Goal: Task Accomplishment & Management: Use online tool/utility

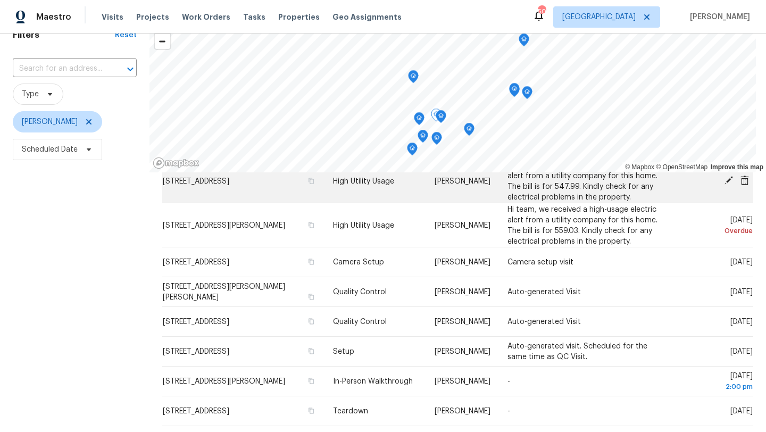
scroll to position [85, 0]
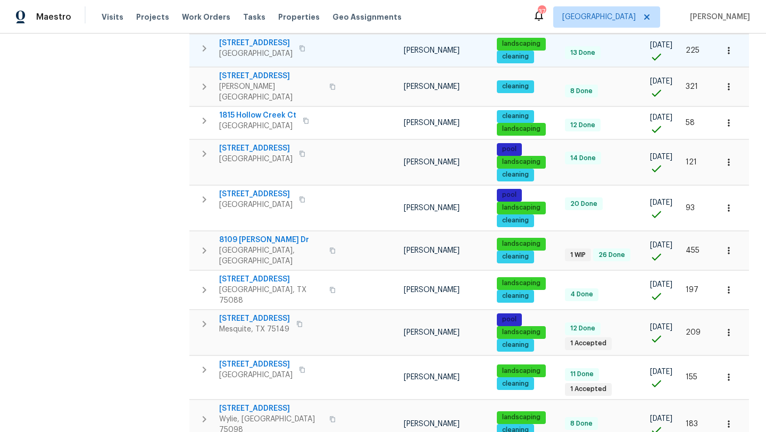
scroll to position [721, 0]
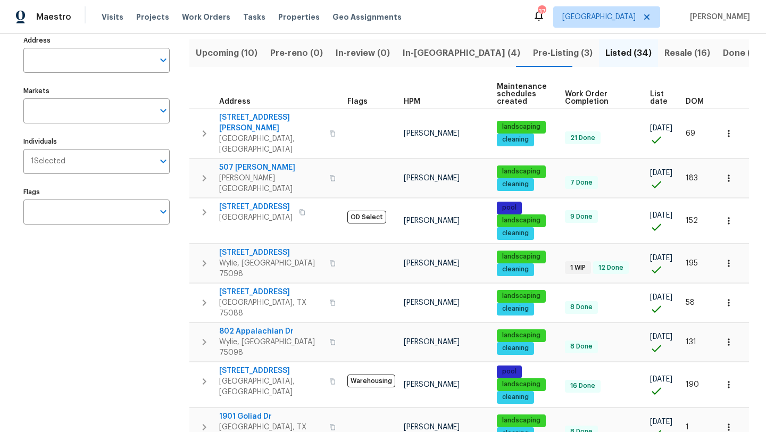
scroll to position [81, 0]
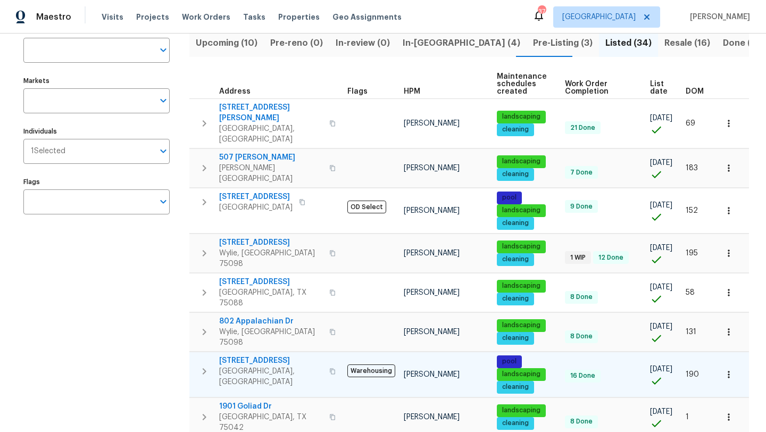
click at [278, 355] on span "7202 Sand Pine Dr" at bounding box center [271, 360] width 104 height 11
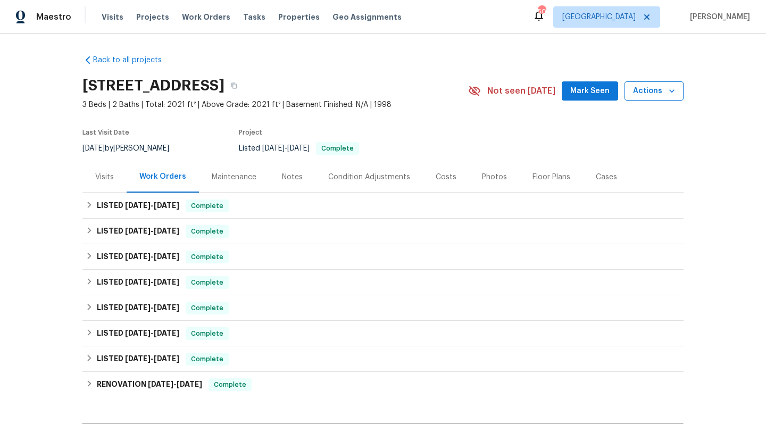
click at [648, 95] on span "Actions" at bounding box center [654, 91] width 42 height 13
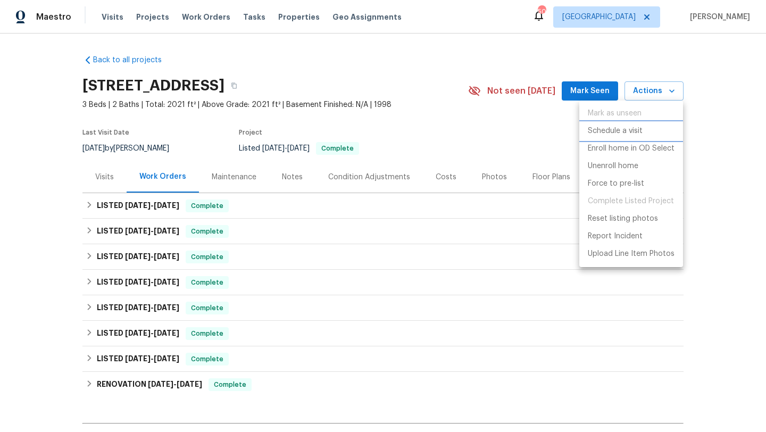
click at [631, 129] on p "Schedule a visit" at bounding box center [615, 131] width 55 height 11
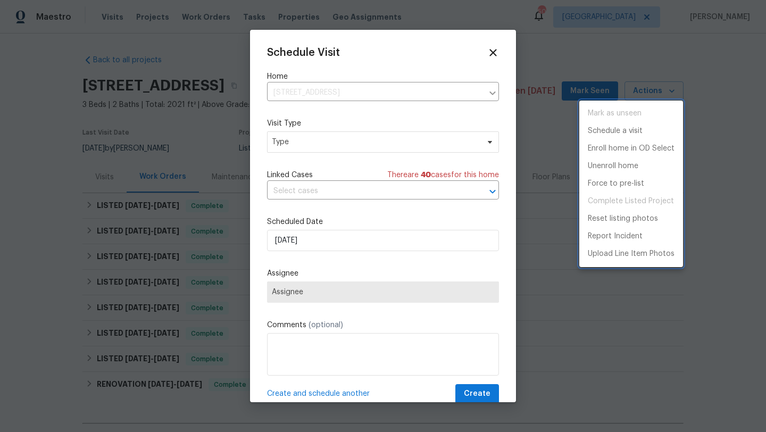
click at [314, 147] on div at bounding box center [383, 216] width 766 height 432
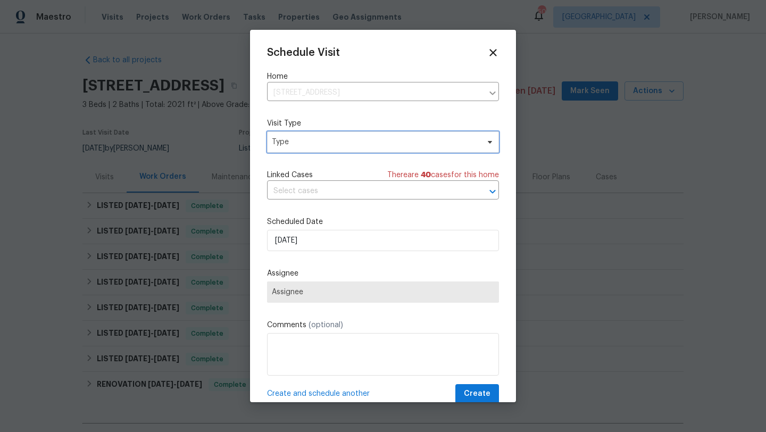
click at [314, 147] on span "Type" at bounding box center [375, 142] width 207 height 11
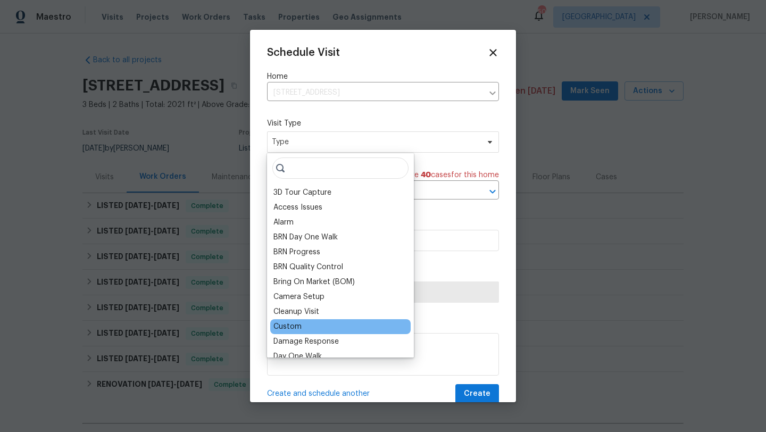
click at [301, 323] on div "Custom" at bounding box center [287, 326] width 28 height 11
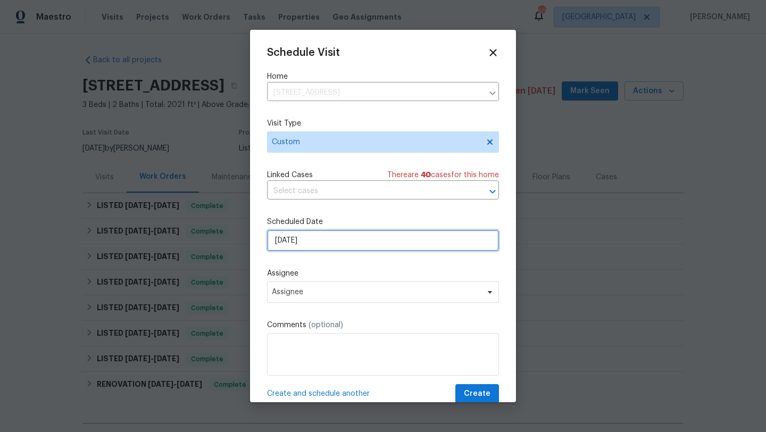
click at [327, 246] on input "[DATE]" at bounding box center [383, 240] width 232 height 21
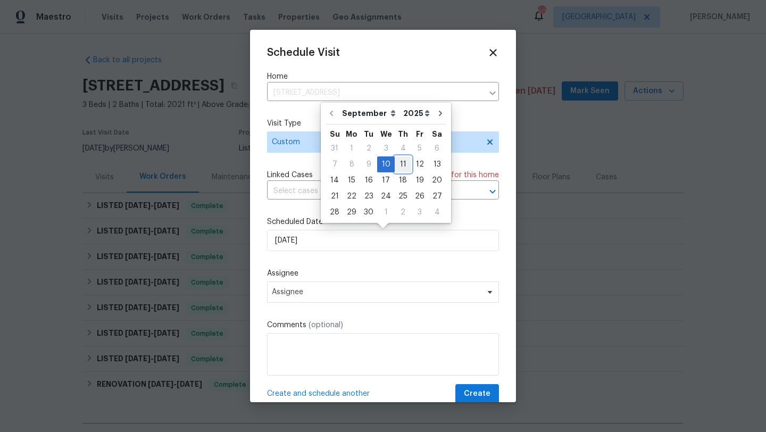
click at [399, 165] on div "11" at bounding box center [403, 164] width 16 height 15
type input "9/11/2025"
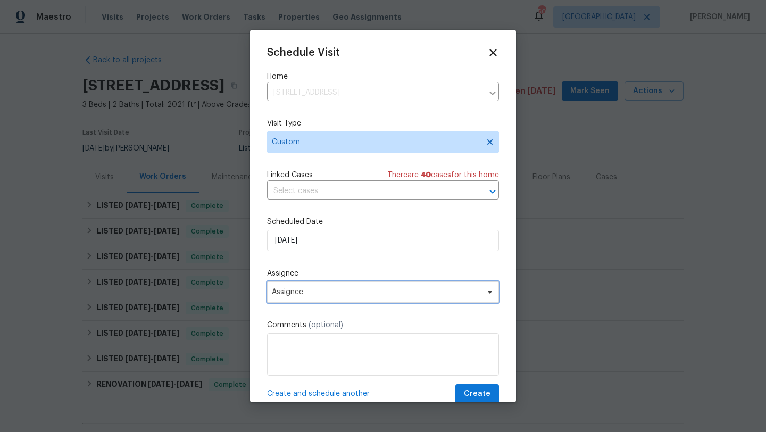
click at [336, 288] on span "Assignee" at bounding box center [383, 291] width 232 height 21
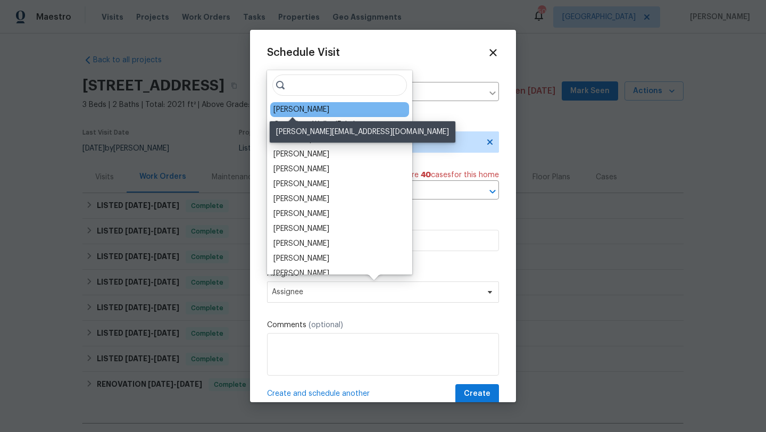
click at [304, 109] on div "[PERSON_NAME]" at bounding box center [301, 109] width 56 height 11
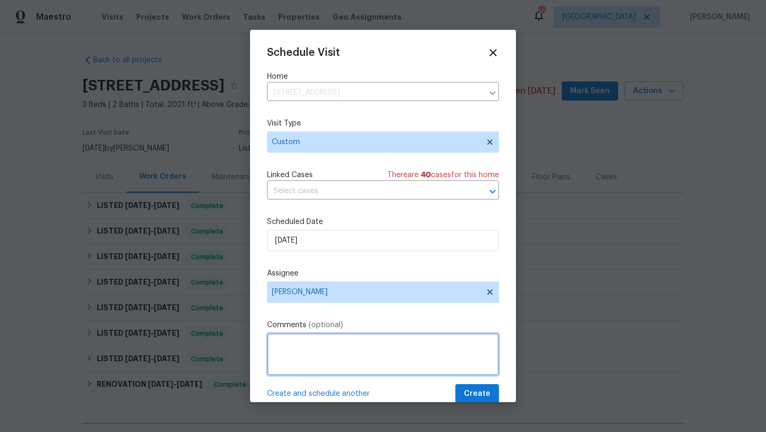
click at [302, 343] on textarea at bounding box center [383, 354] width 232 height 43
type textarea "Change lockbox code. check debris"
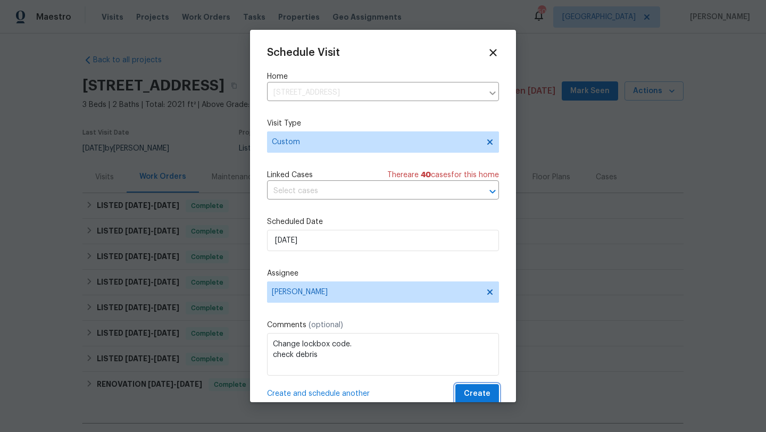
click at [475, 394] on span "Create" at bounding box center [477, 393] width 27 height 13
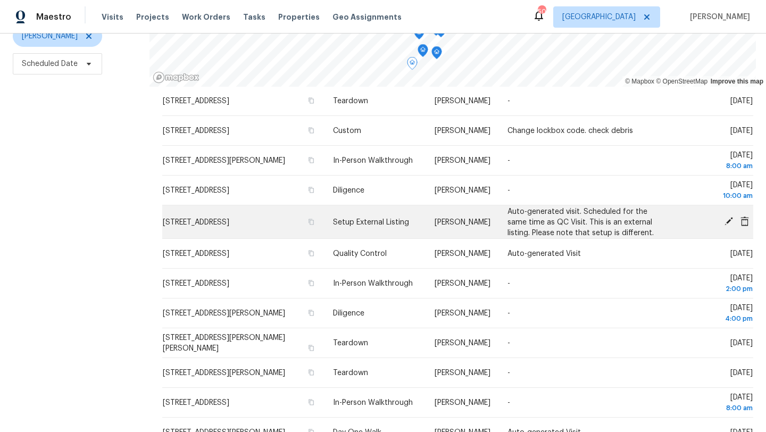
scroll to position [308, 0]
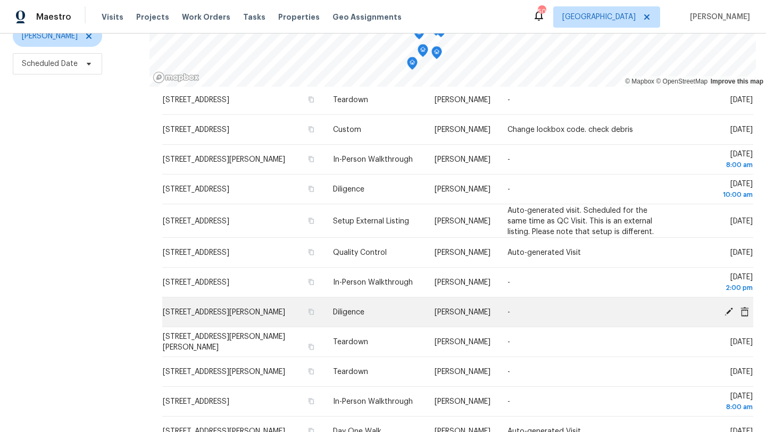
click at [728, 311] on icon at bounding box center [729, 311] width 9 height 9
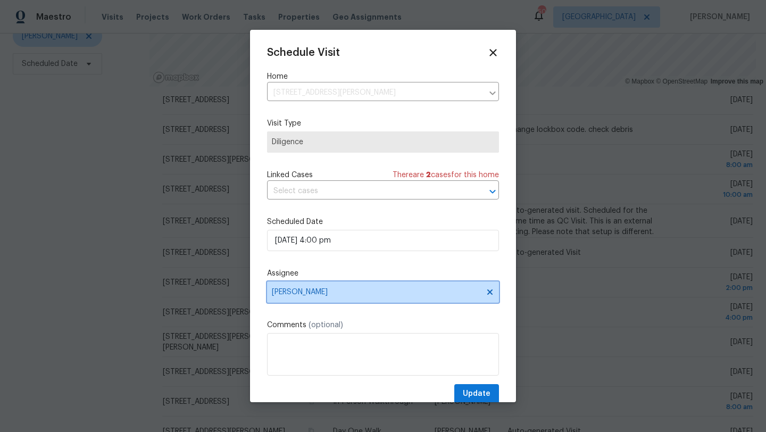
click at [304, 298] on span "[PERSON_NAME]" at bounding box center [383, 291] width 232 height 21
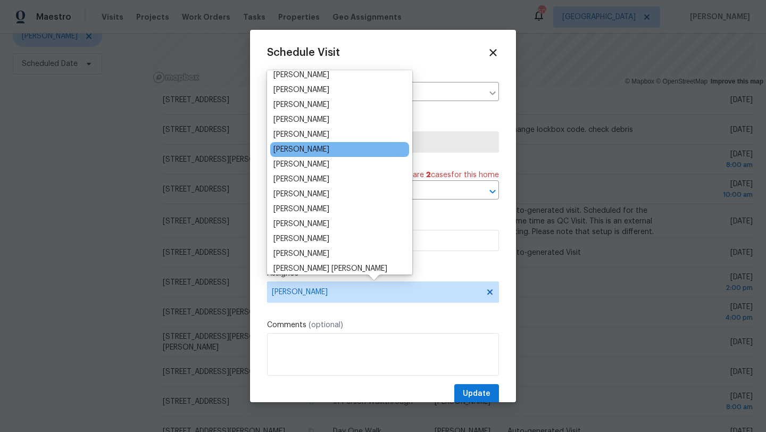
scroll to position [97, 0]
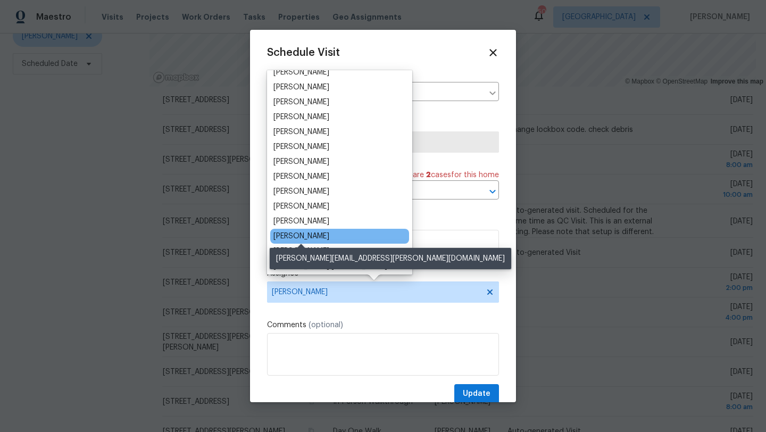
click at [316, 231] on div "Todd Jorgenson" at bounding box center [301, 236] width 56 height 11
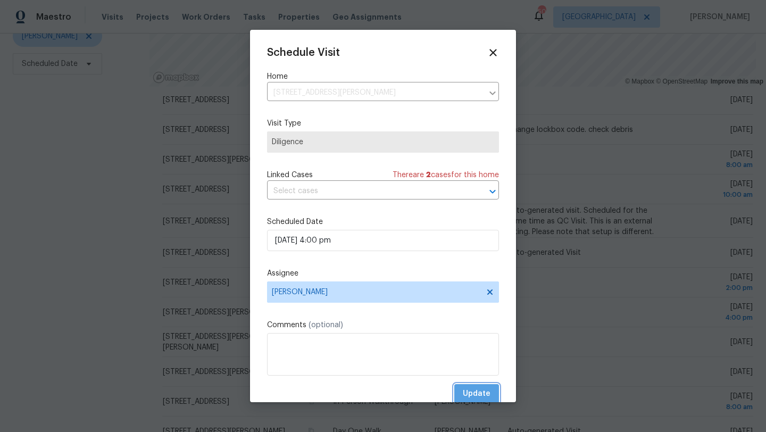
click at [478, 386] on button "Update" at bounding box center [476, 394] width 45 height 20
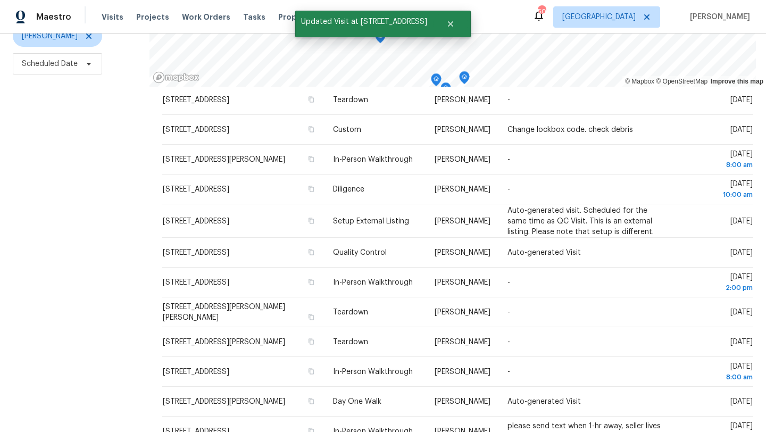
click at [88, 335] on div "Filters Reset ​ Type Brad Limes Scheduled Date" at bounding box center [75, 179] width 150 height 505
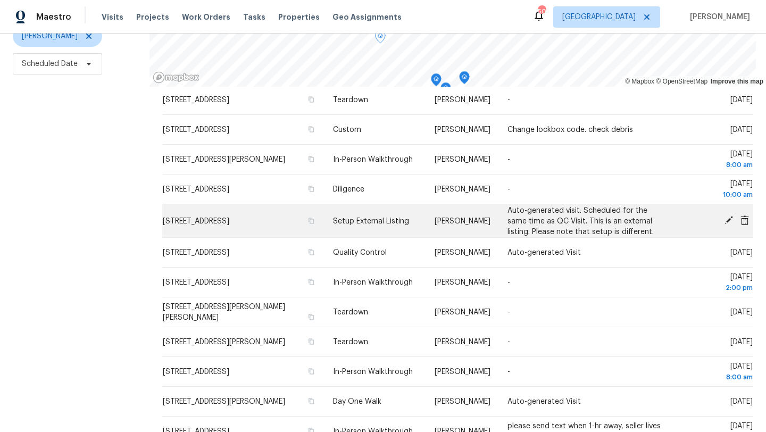
click at [729, 217] on icon at bounding box center [729, 220] width 10 height 10
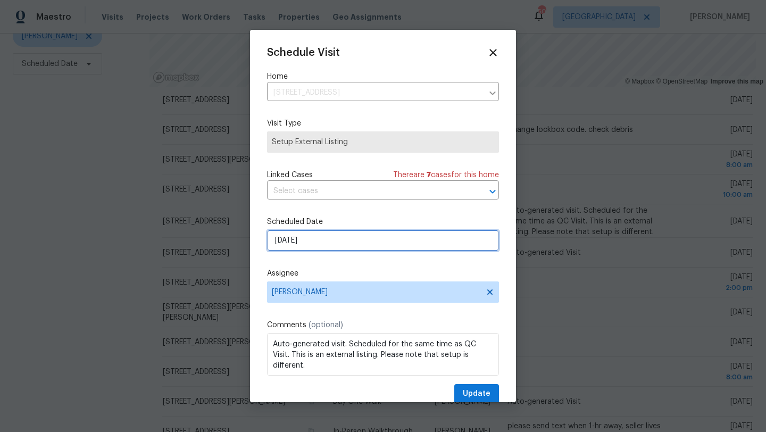
click at [325, 241] on input "9/12/2025" at bounding box center [383, 240] width 232 height 21
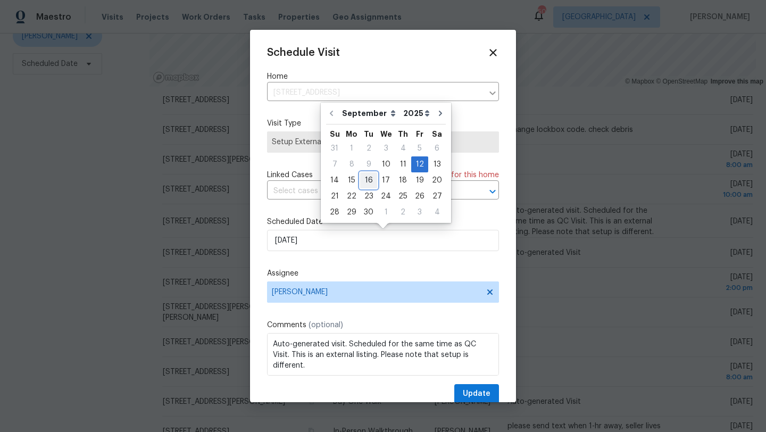
click at [366, 180] on div "16" at bounding box center [368, 180] width 17 height 15
type input "9/16/2025"
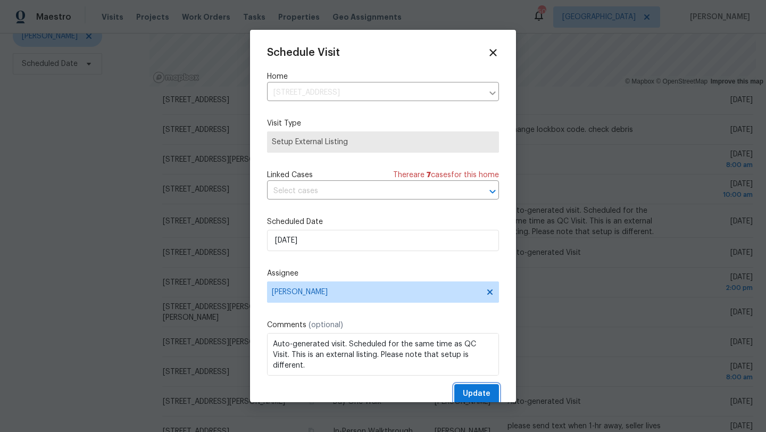
click at [467, 392] on span "Update" at bounding box center [477, 393] width 28 height 13
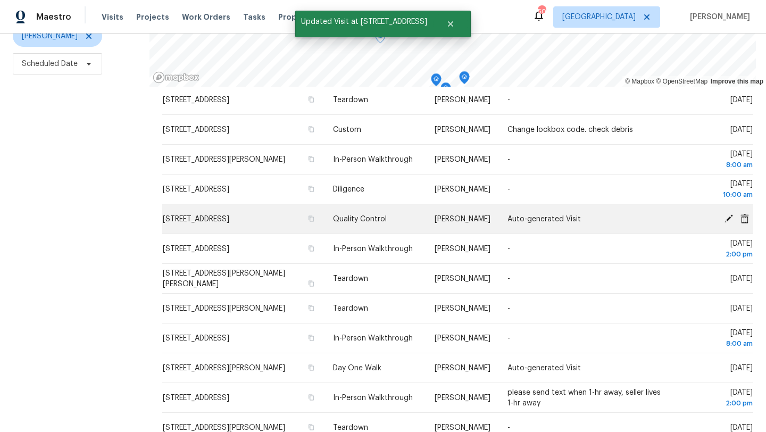
click at [729, 215] on icon at bounding box center [729, 218] width 10 height 10
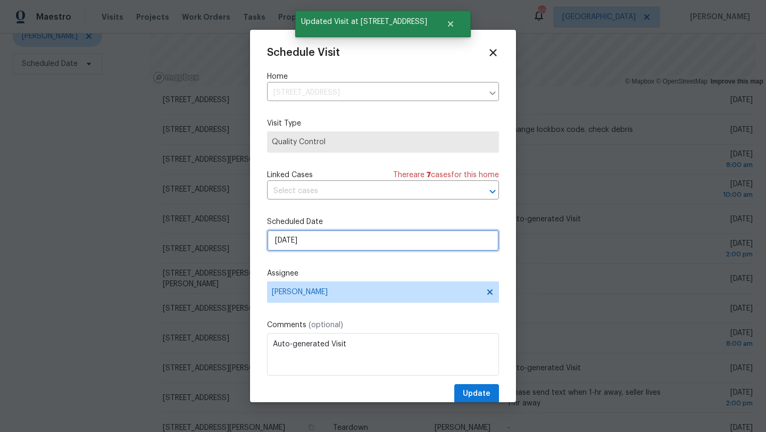
click at [339, 237] on input "9/12/2025" at bounding box center [383, 240] width 232 height 21
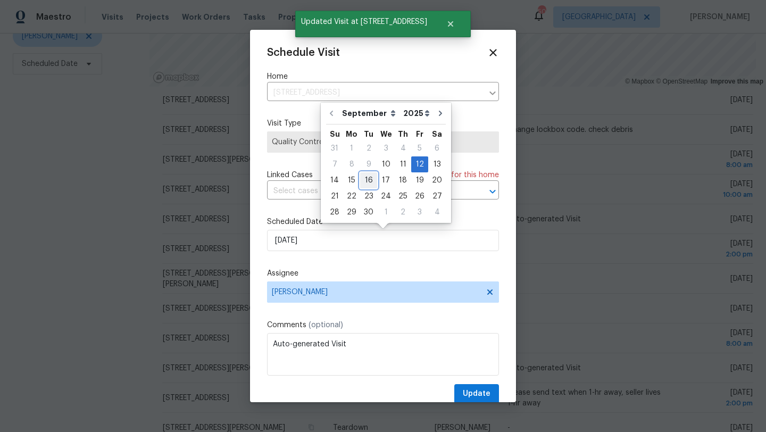
click at [369, 180] on div "16" at bounding box center [368, 180] width 17 height 15
type input "9/16/2025"
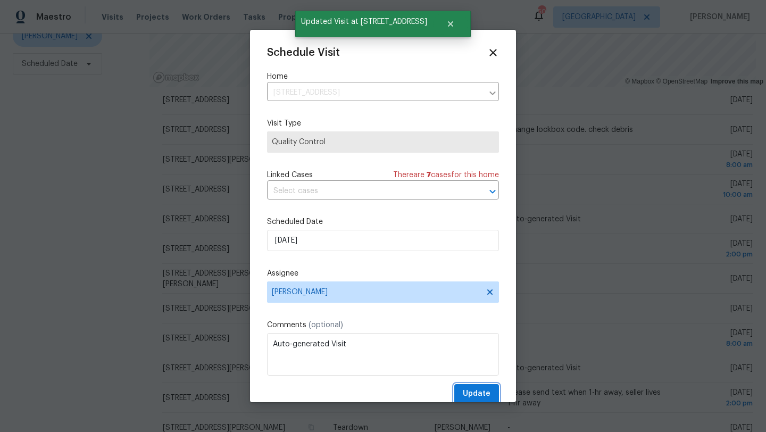
click at [467, 395] on span "Update" at bounding box center [477, 393] width 28 height 13
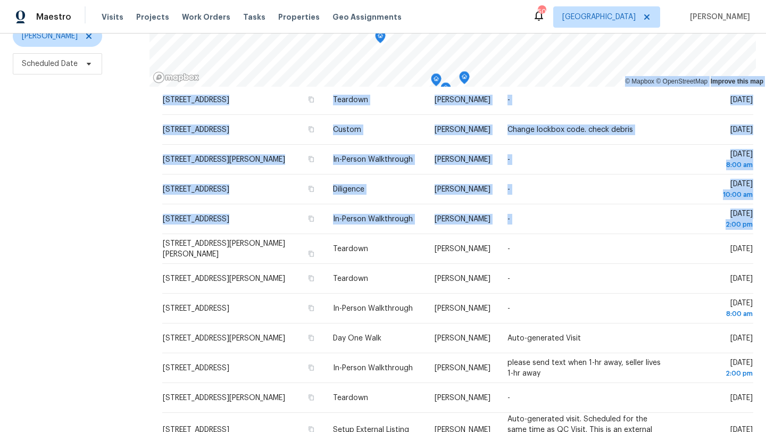
drag, startPoint x: 181, startPoint y: 234, endPoint x: 137, endPoint y: 238, distance: 43.8
click at [137, 238] on div "Filters Reset ​ Type Brad Limes Scheduled Date © Mapbox © OpenStreetMap Improve…" at bounding box center [383, 179] width 766 height 505
click at [137, 238] on div "Filters Reset ​ Type Brad Limes Scheduled Date" at bounding box center [75, 179] width 150 height 505
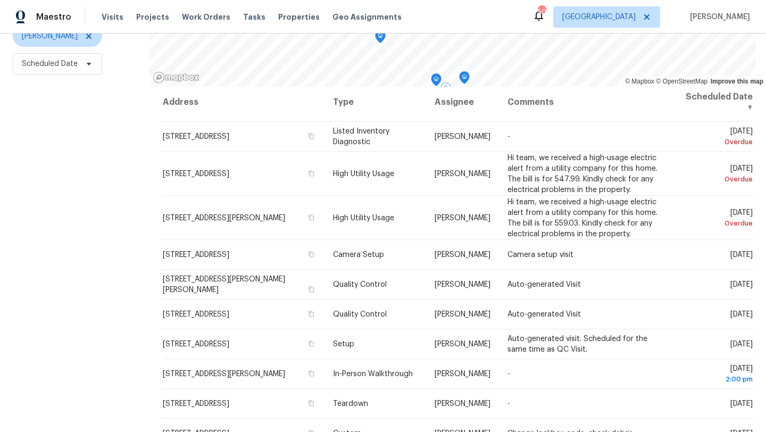
scroll to position [0, 0]
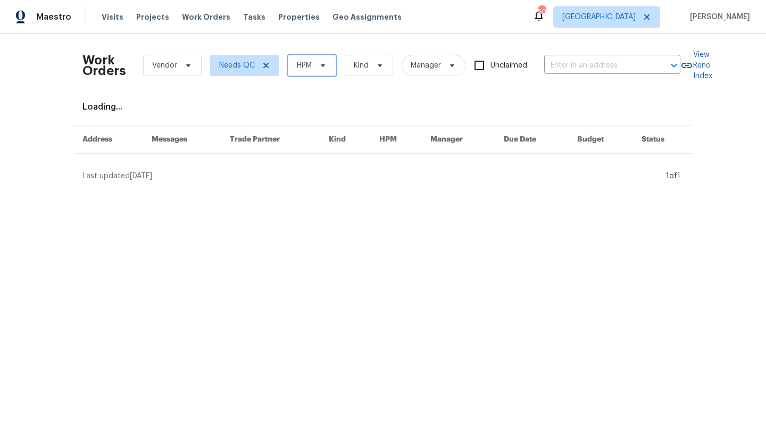
click at [308, 65] on span "HPM" at bounding box center [304, 65] width 15 height 11
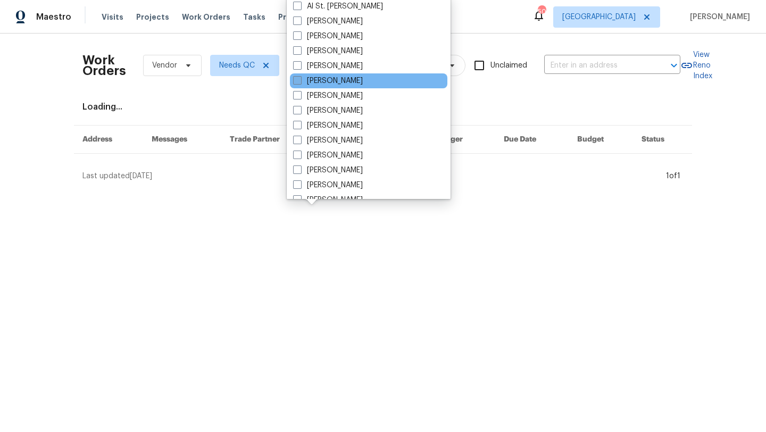
click at [319, 80] on label "[PERSON_NAME]" at bounding box center [328, 81] width 70 height 11
click at [300, 80] on input "[PERSON_NAME]" at bounding box center [296, 79] width 7 height 7
checkbox input "true"
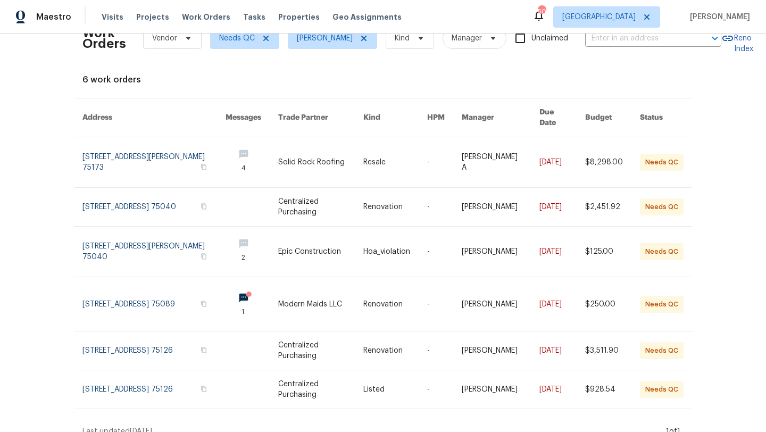
scroll to position [29, 0]
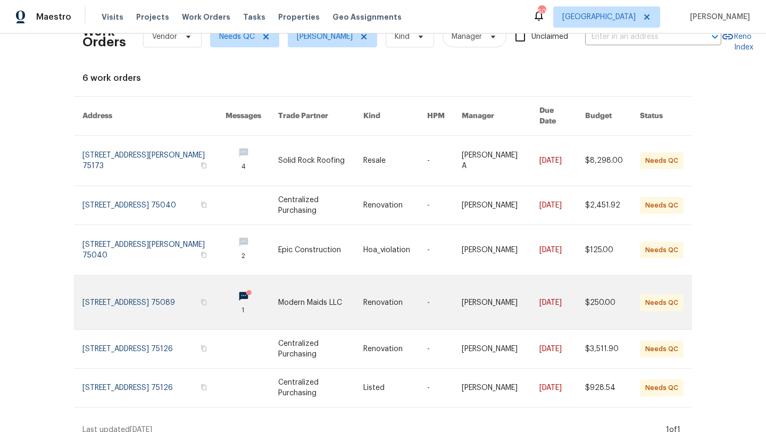
click at [293, 289] on link at bounding box center [321, 303] width 86 height 54
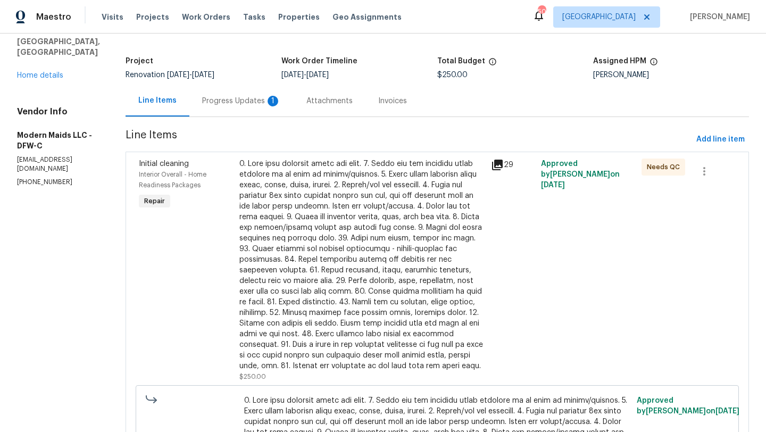
scroll to position [58, 0]
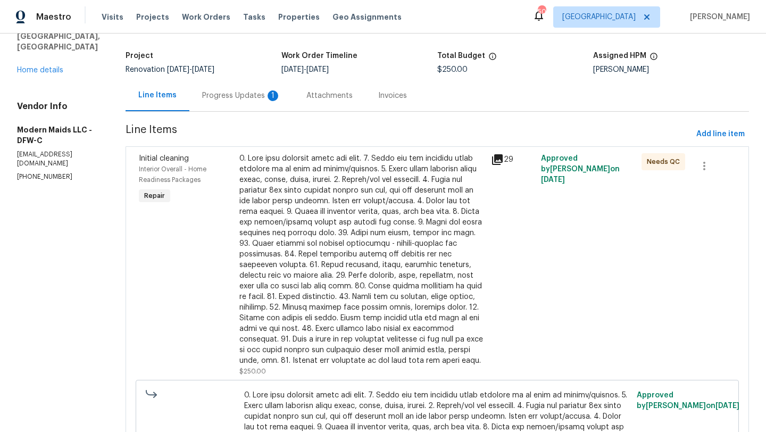
click at [352, 307] on div at bounding box center [361, 259] width 245 height 213
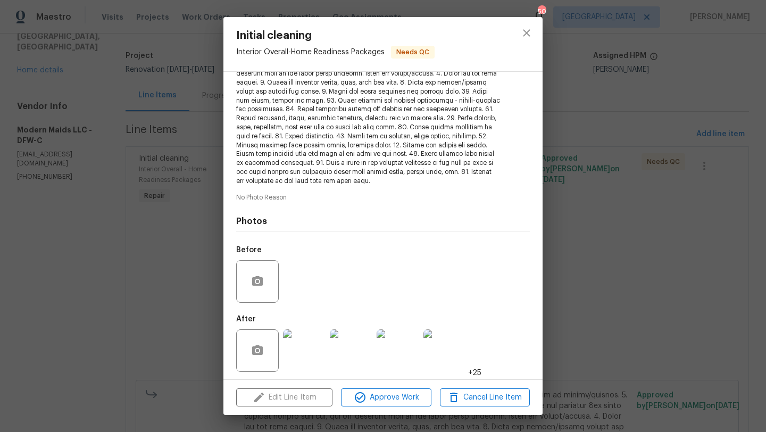
scroll to position [156, 0]
click at [311, 346] on img at bounding box center [304, 348] width 43 height 43
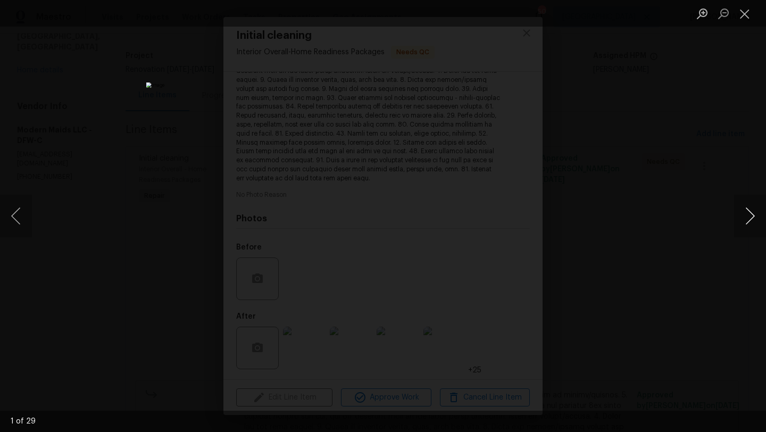
click at [748, 217] on button "Next image" at bounding box center [750, 216] width 32 height 43
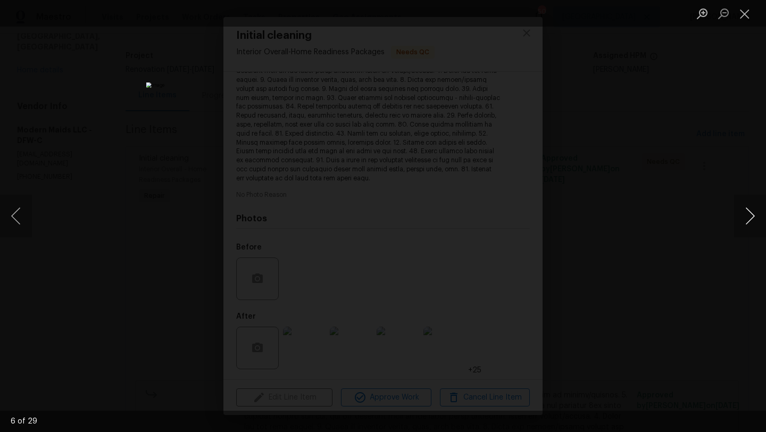
click at [748, 217] on button "Next image" at bounding box center [750, 216] width 32 height 43
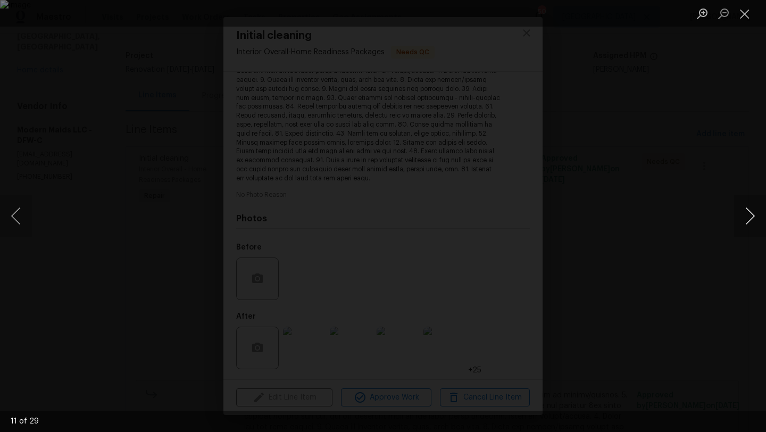
click at [748, 217] on button "Next image" at bounding box center [750, 216] width 32 height 43
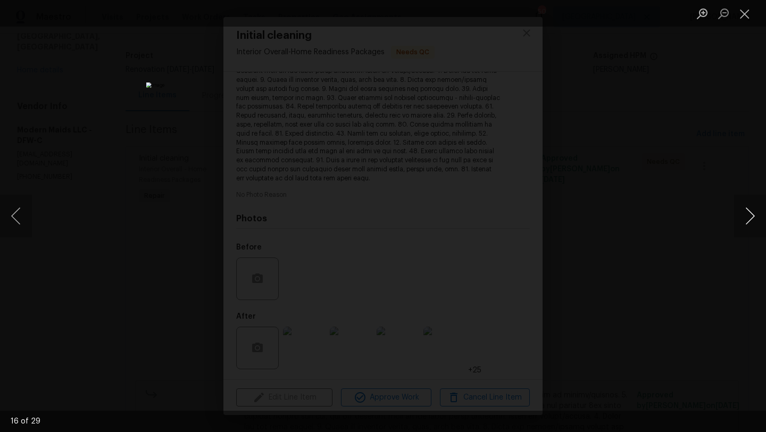
click at [748, 217] on button "Next image" at bounding box center [750, 216] width 32 height 43
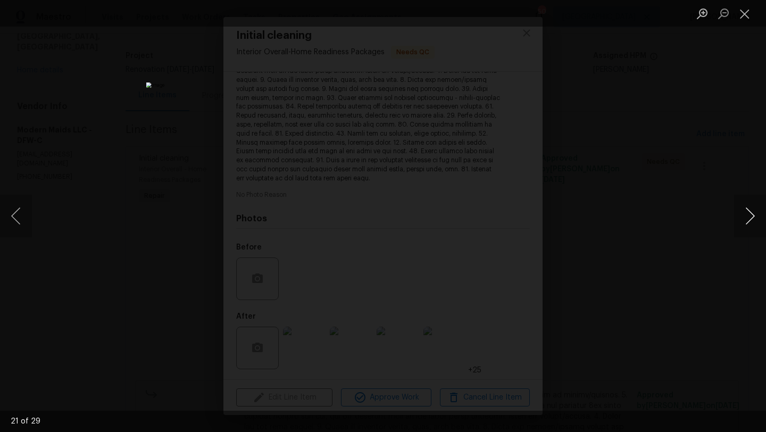
click at [748, 217] on button "Next image" at bounding box center [750, 216] width 32 height 43
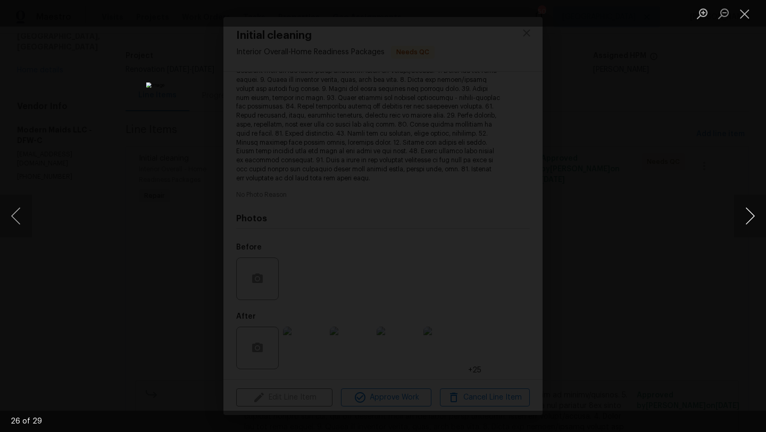
click at [748, 217] on button "Next image" at bounding box center [750, 216] width 32 height 43
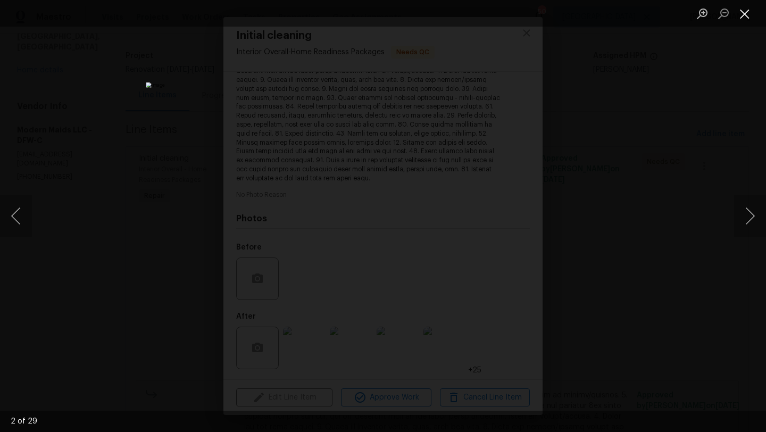
click at [742, 14] on button "Close lightbox" at bounding box center [744, 13] width 21 height 19
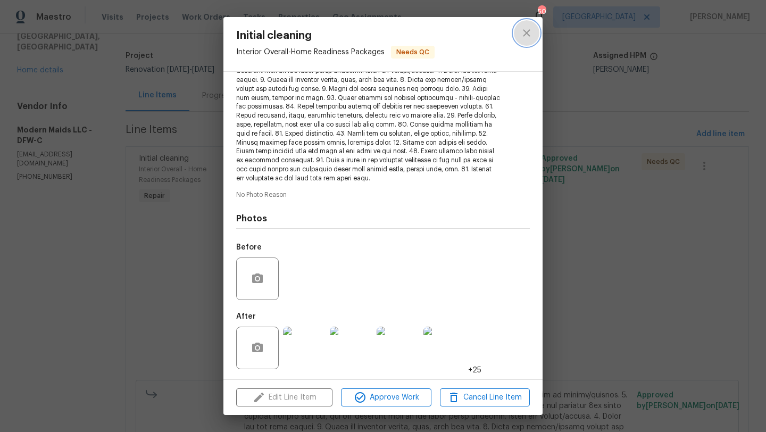
click at [535, 29] on button "close" at bounding box center [527, 33] width 26 height 26
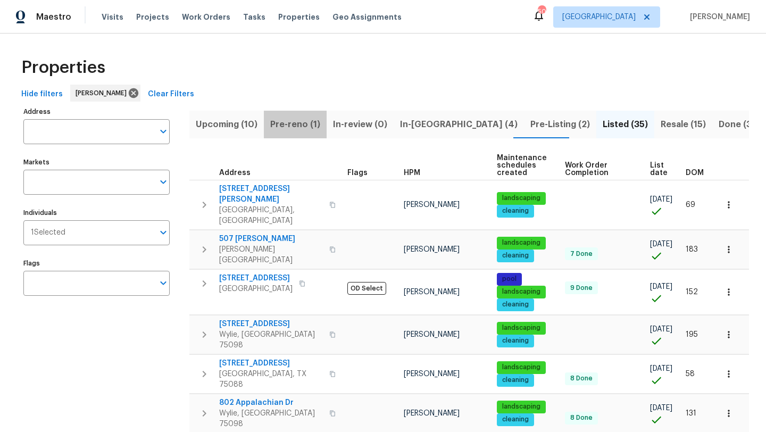
click at [297, 123] on span "Pre-reno (1)" at bounding box center [295, 124] width 50 height 15
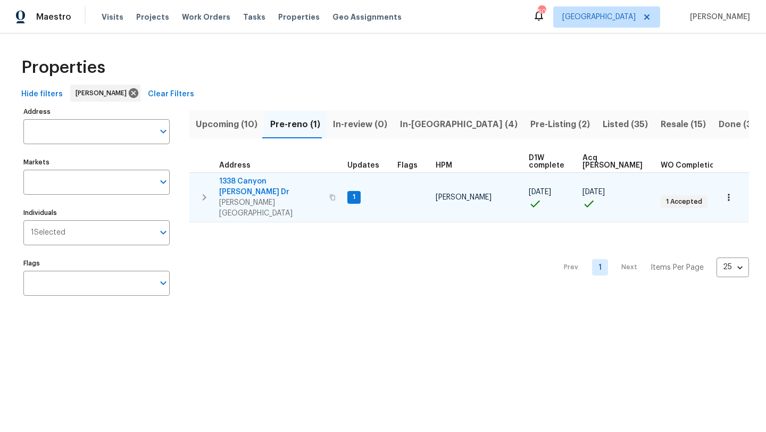
click at [280, 179] on span "1338 Canyon [PERSON_NAME] Dr" at bounding box center [271, 186] width 104 height 21
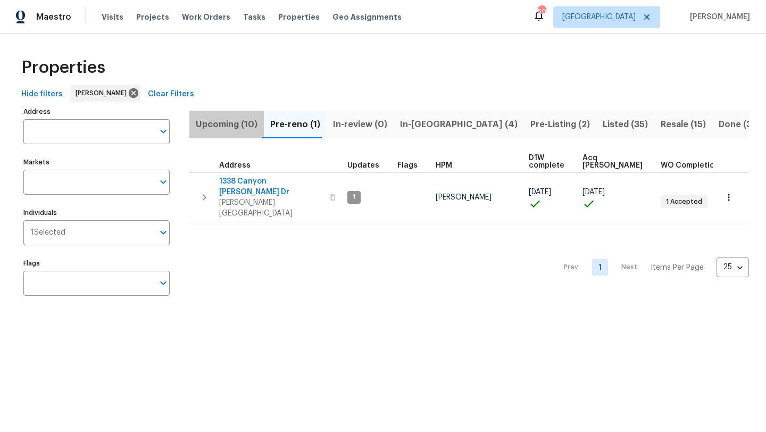
click at [231, 125] on span "Upcoming (10)" at bounding box center [227, 124] width 62 height 15
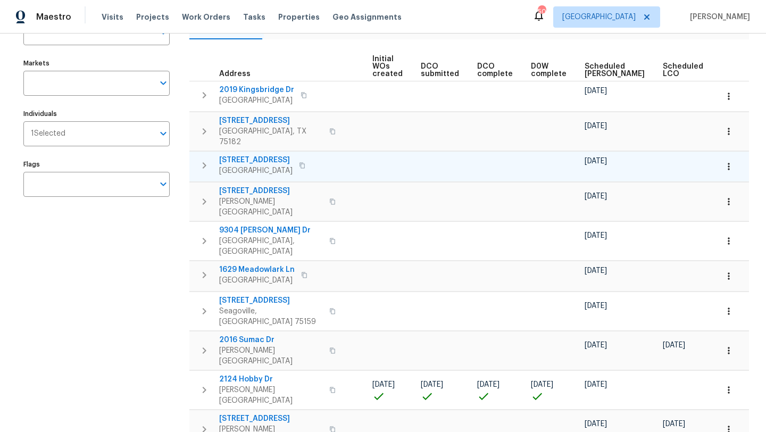
scroll to position [0, 117]
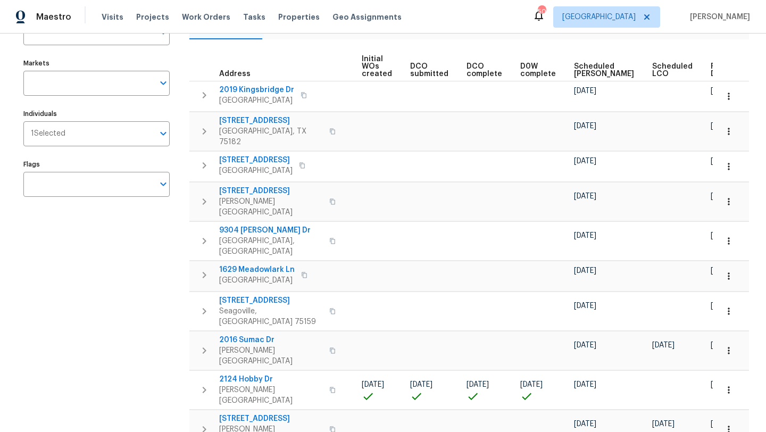
click at [575, 74] on span "Scheduled [PERSON_NAME]" at bounding box center [604, 70] width 60 height 15
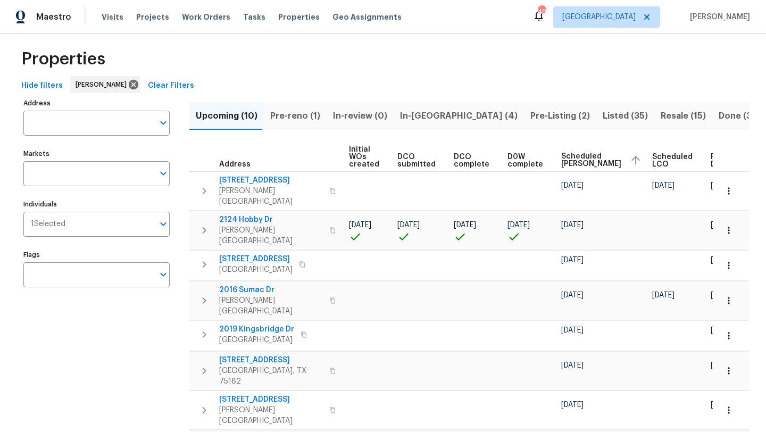
scroll to position [12, 0]
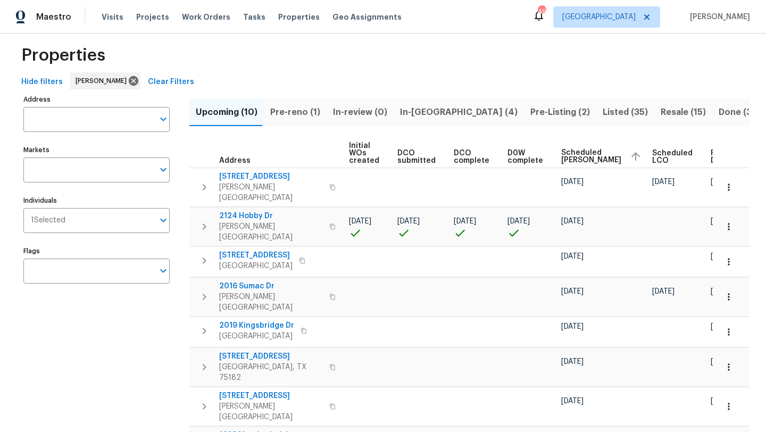
click at [430, 105] on span "In-[GEOGRAPHIC_DATA] (4)" at bounding box center [459, 112] width 118 height 15
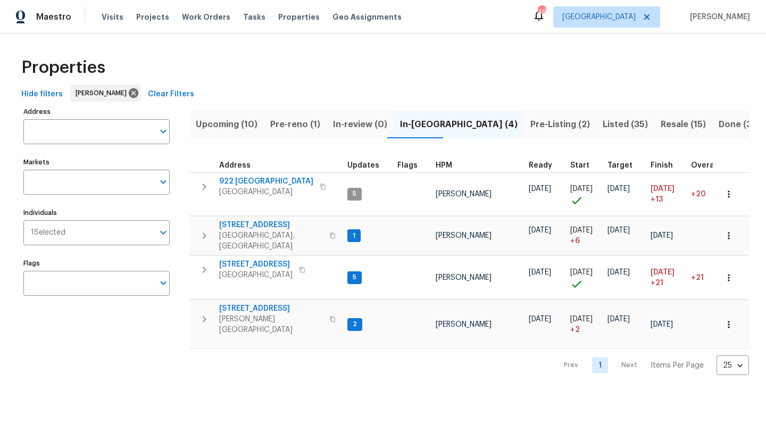
click at [530, 125] on span "Pre-Listing (2)" at bounding box center [560, 124] width 60 height 15
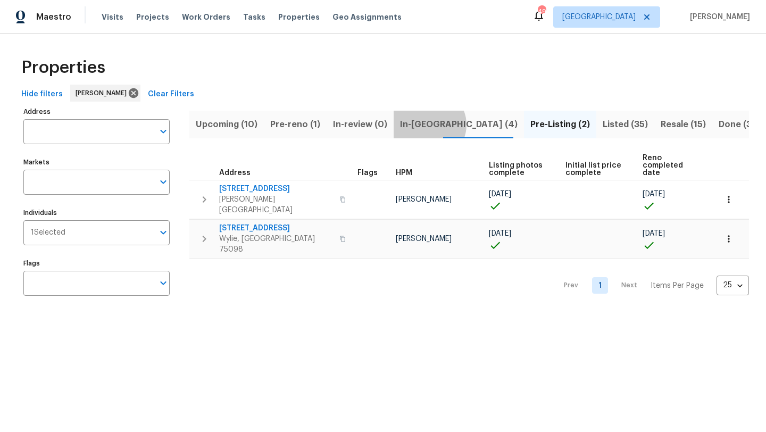
click at [422, 125] on span "In-[GEOGRAPHIC_DATA] (4)" at bounding box center [459, 124] width 118 height 15
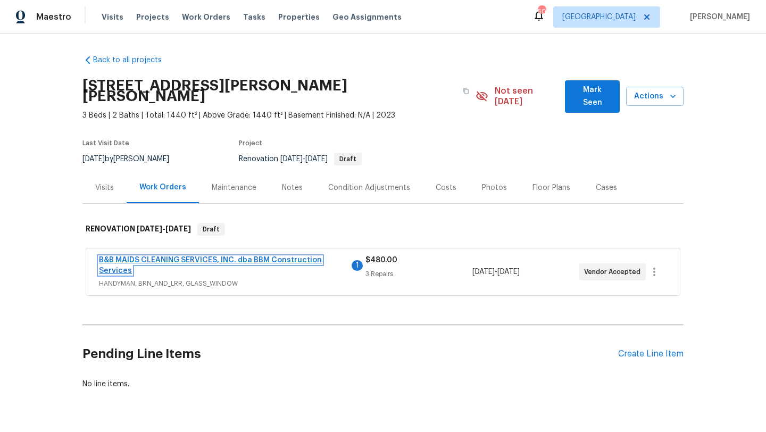
click at [230, 256] on link "B&B MAIDS CLEANING SERVICES, INC. dba BBM Construction Services" at bounding box center [210, 265] width 223 height 18
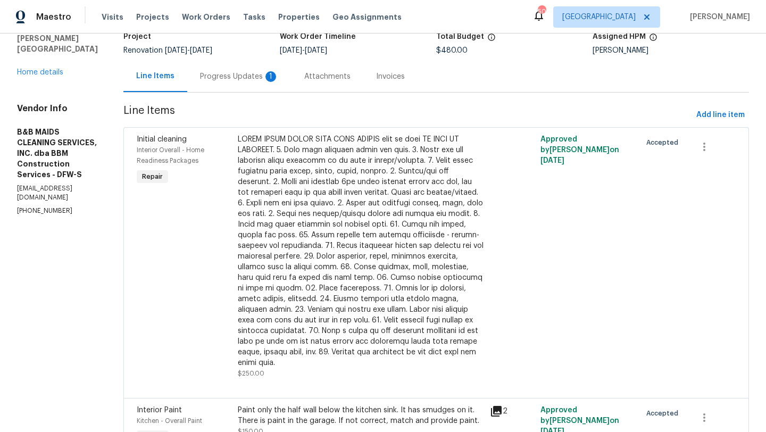
scroll to position [69, 0]
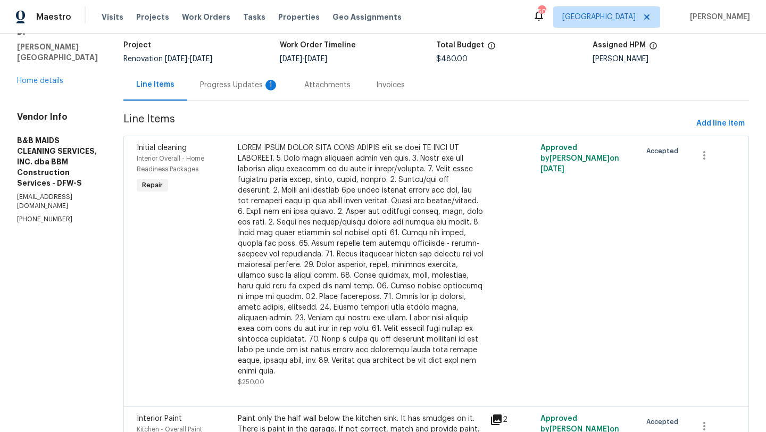
click at [275, 87] on div "Progress Updates 1" at bounding box center [239, 85] width 79 height 11
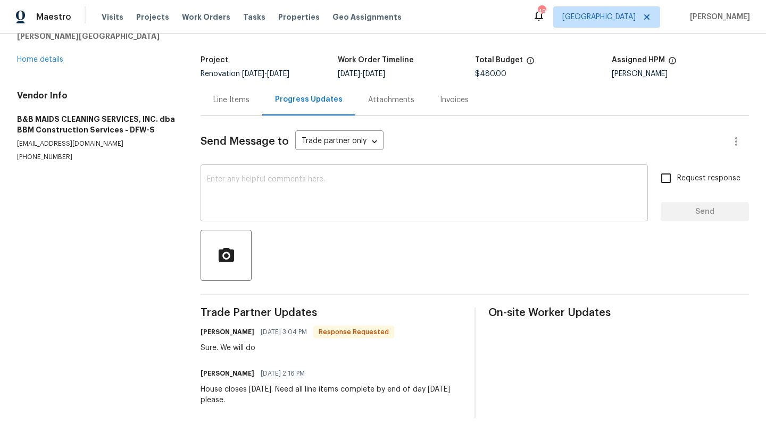
scroll to position [61, 0]
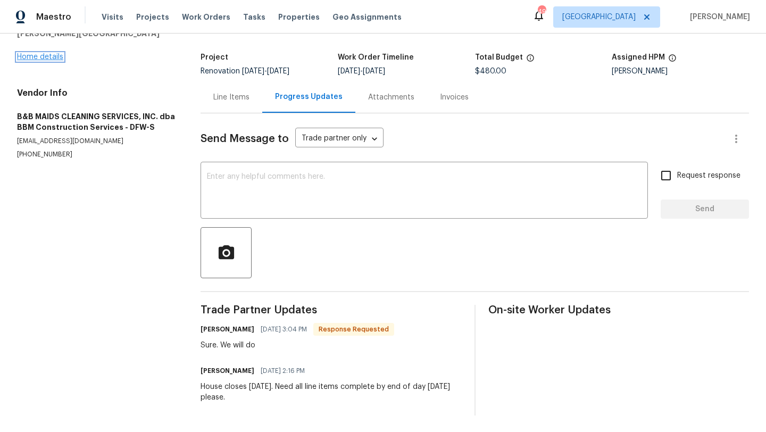
click at [52, 57] on link "Home details" at bounding box center [40, 56] width 46 height 7
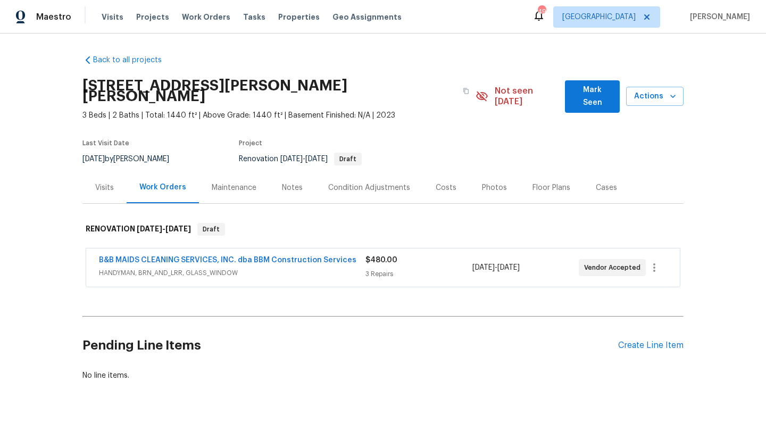
click at [579, 90] on span "Mark Seen" at bounding box center [593, 97] width 38 height 26
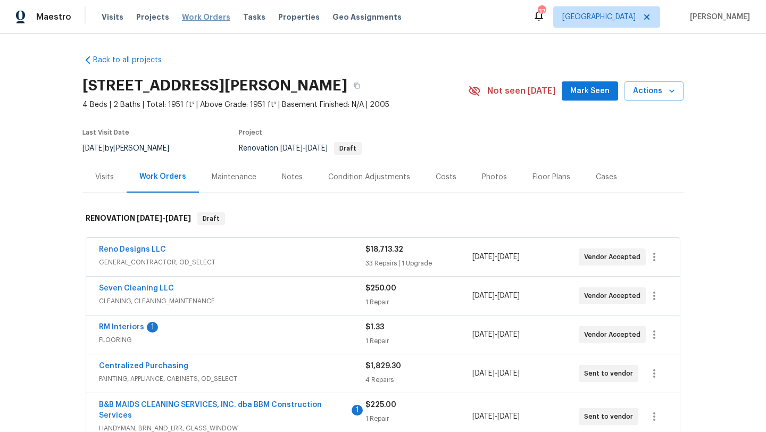
click at [190, 19] on span "Work Orders" at bounding box center [206, 17] width 48 height 11
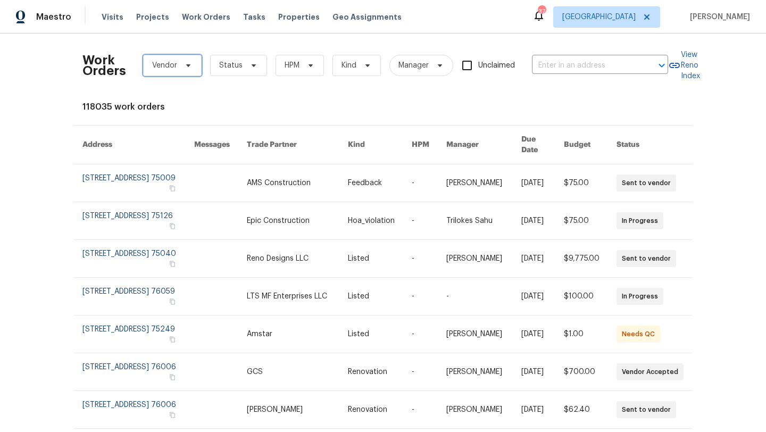
click at [181, 71] on span "Vendor" at bounding box center [172, 65] width 59 height 21
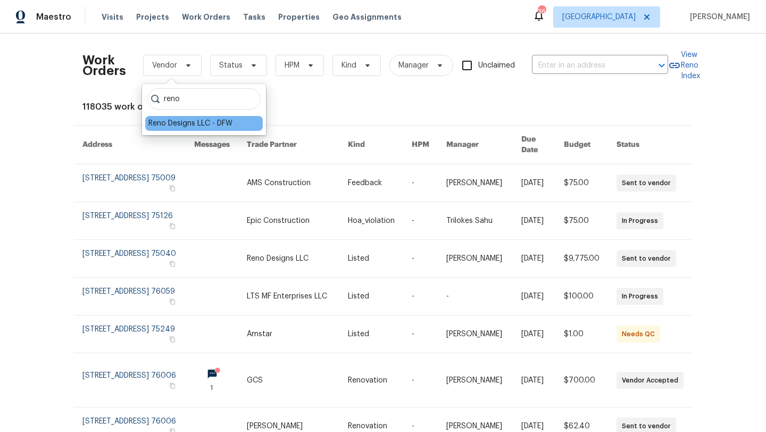
type input "reno"
click at [192, 123] on div "Reno Designs LLC - DFW" at bounding box center [190, 123] width 84 height 11
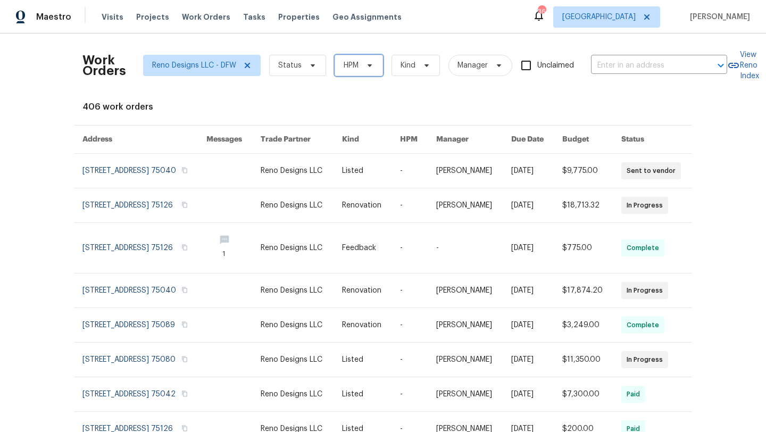
click at [358, 62] on span "HPM" at bounding box center [351, 65] width 15 height 11
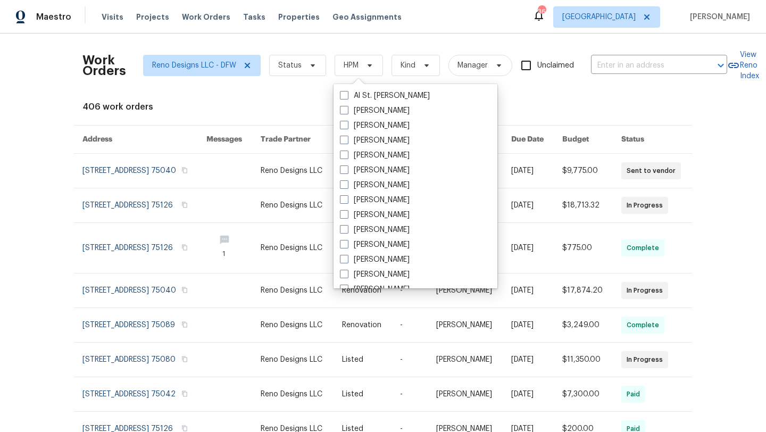
click at [487, 92] on div "Work Orders Reno Designs LLC - DFW Status HPM Kind Manager Unclaimed ​ View Ren…" at bounding box center [382, 292] width 601 height 501
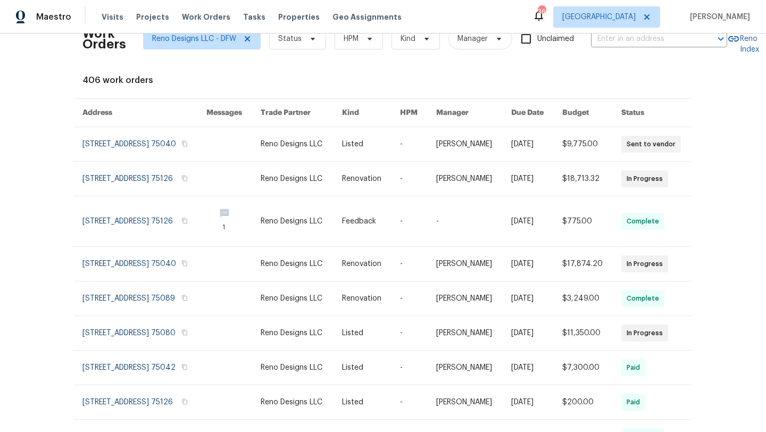
scroll to position [28, 0]
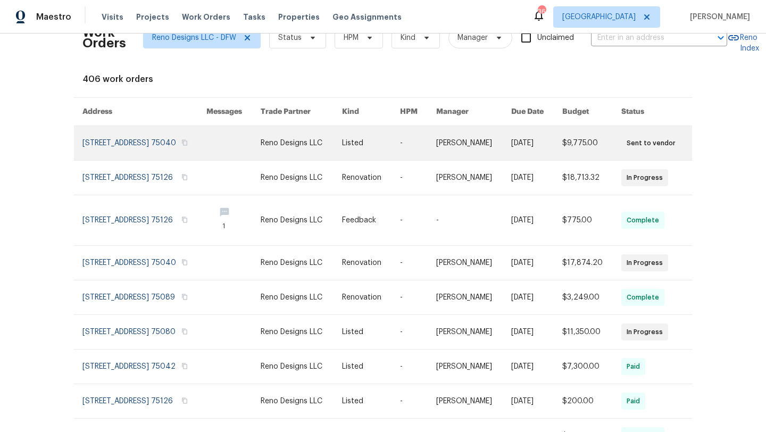
click at [185, 147] on link at bounding box center [144, 143] width 124 height 34
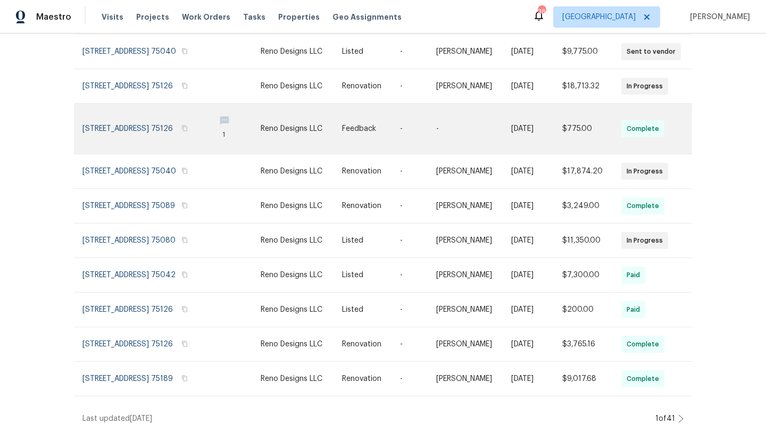
scroll to position [157, 0]
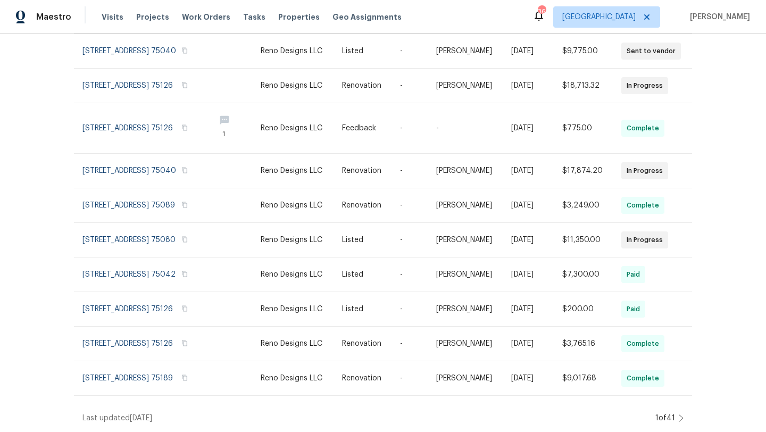
click at [680, 417] on icon at bounding box center [680, 418] width 5 height 9
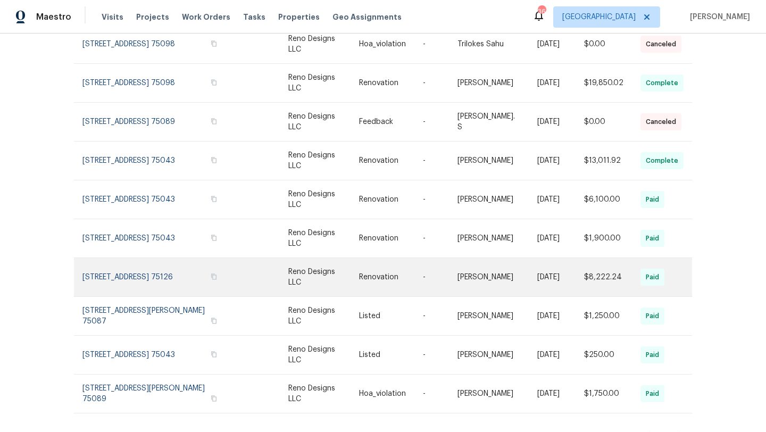
scroll to position [146, 0]
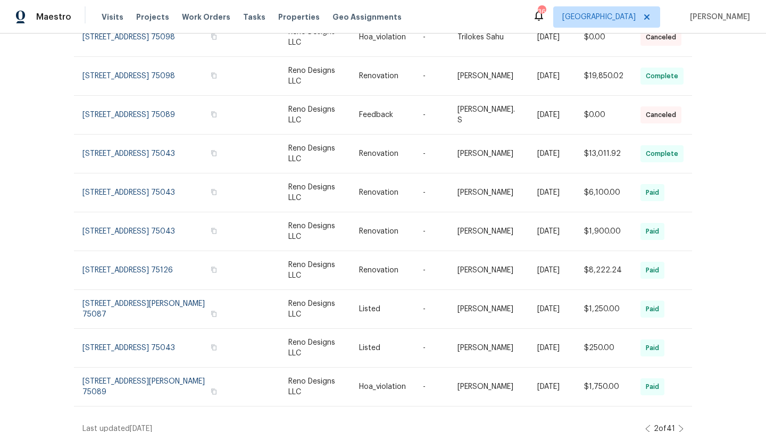
click at [645, 425] on icon at bounding box center [647, 429] width 5 height 9
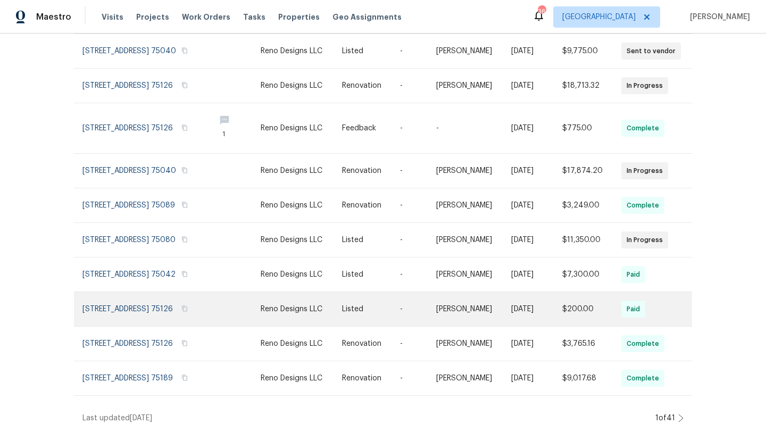
scroll to position [157, 0]
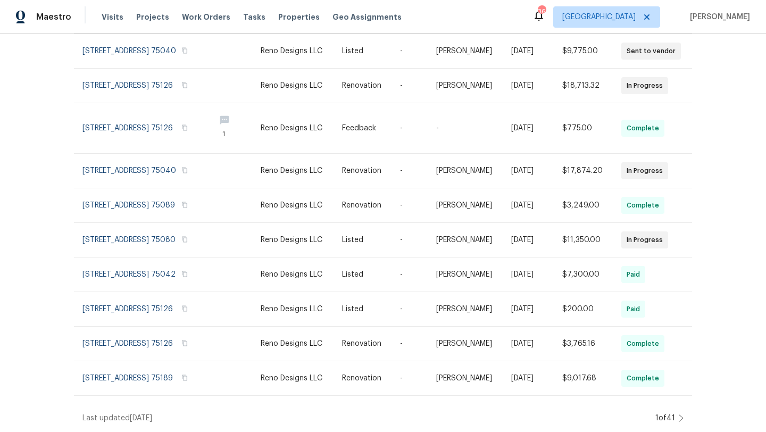
click at [679, 416] on icon at bounding box center [680, 418] width 5 height 9
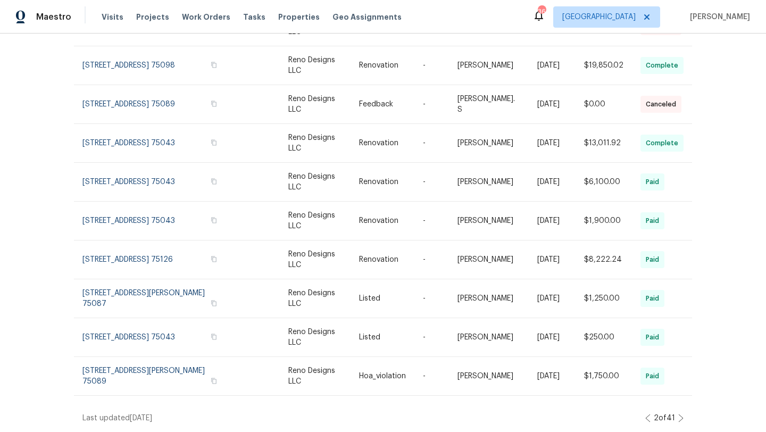
scroll to position [146, 0]
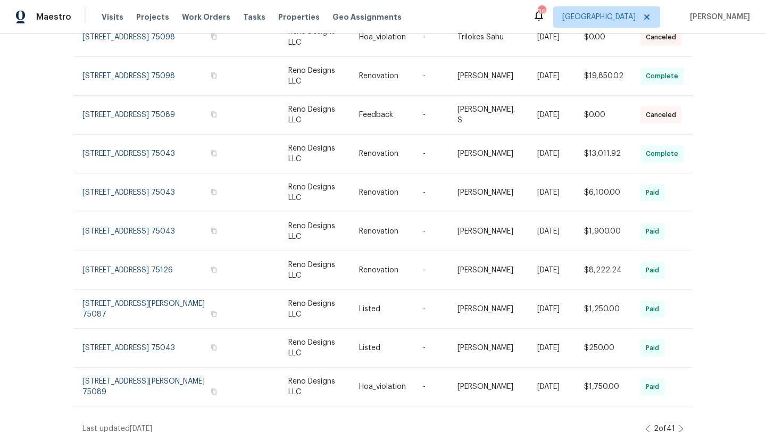
click at [681, 425] on icon at bounding box center [680, 429] width 5 height 9
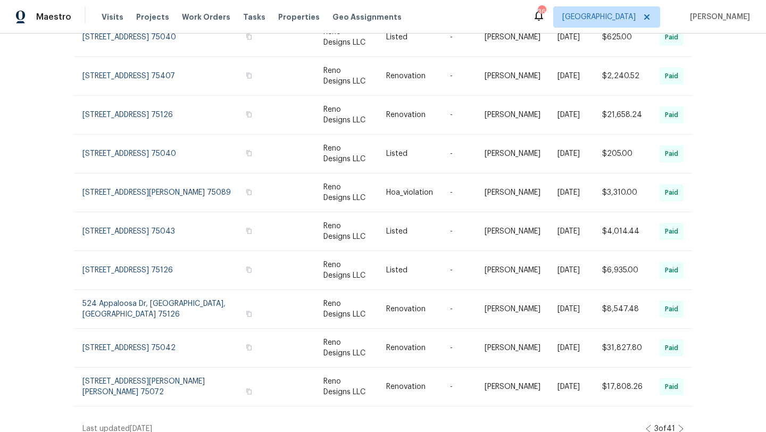
click at [647, 425] on icon at bounding box center [648, 428] width 4 height 7
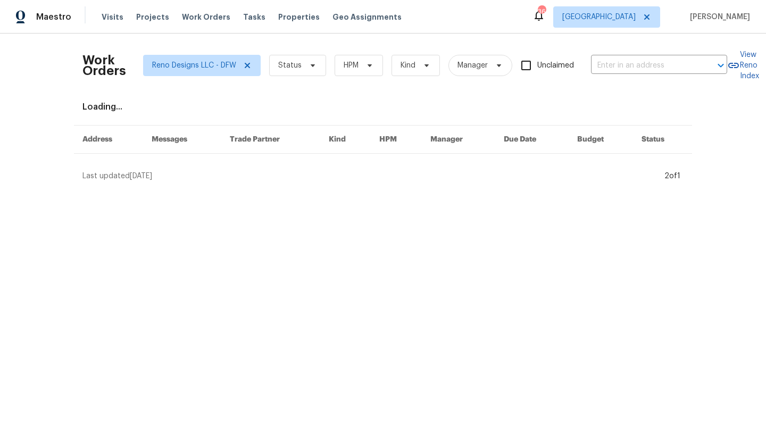
scroll to position [0, 0]
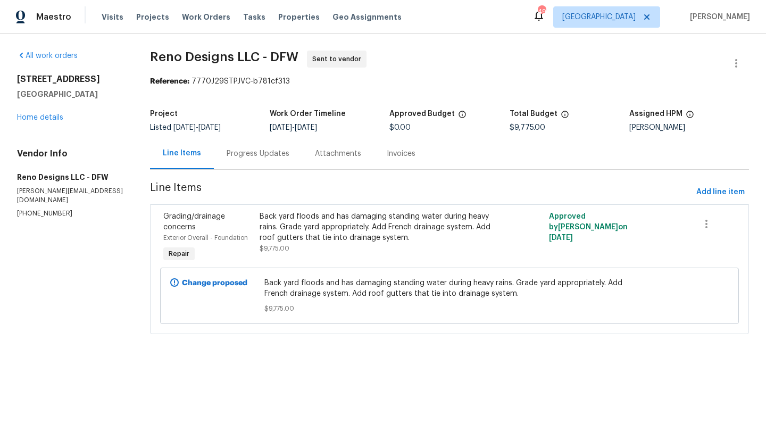
click at [350, 222] on div "Back yard floods and has damaging standing water during heavy rains. Grade yard…" at bounding box center [377, 227] width 235 height 32
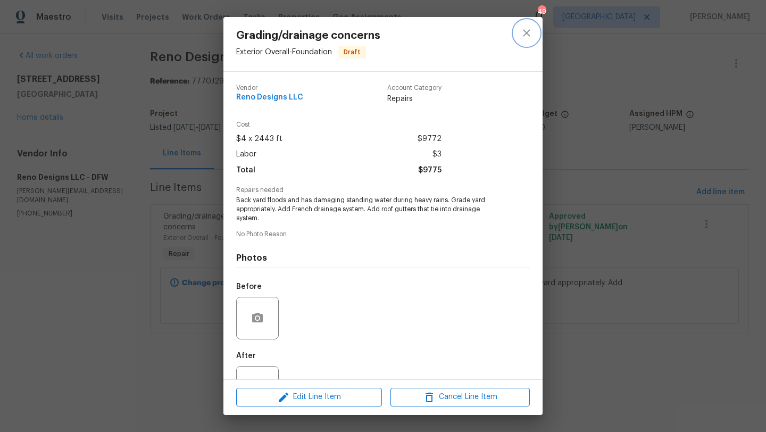
click at [528, 32] on icon "close" at bounding box center [526, 33] width 13 height 13
